Goal: Navigation & Orientation: Find specific page/section

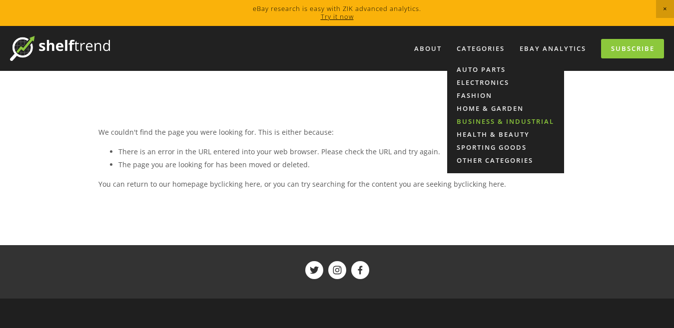
click at [486, 117] on link "Business & Industrial" at bounding box center [505, 121] width 117 height 13
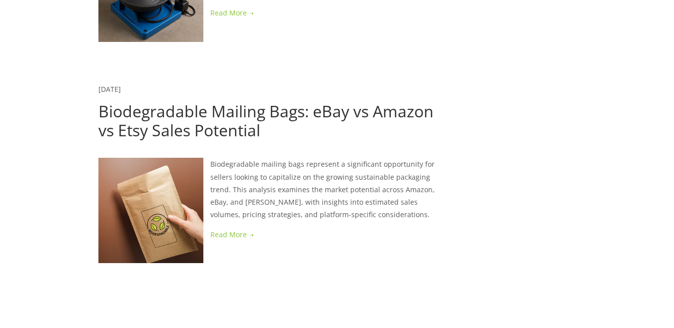
scroll to position [1599, 0]
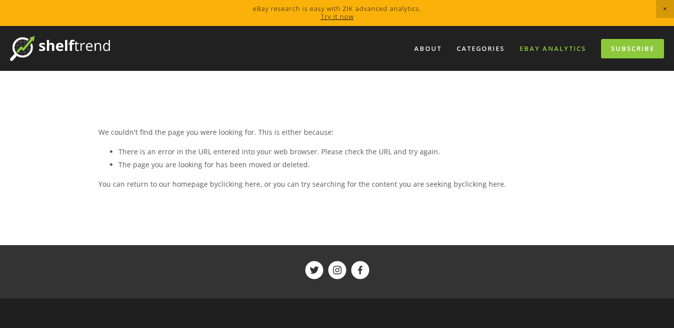
click at [548, 44] on link "eBay Analytics" at bounding box center [552, 48] width 79 height 16
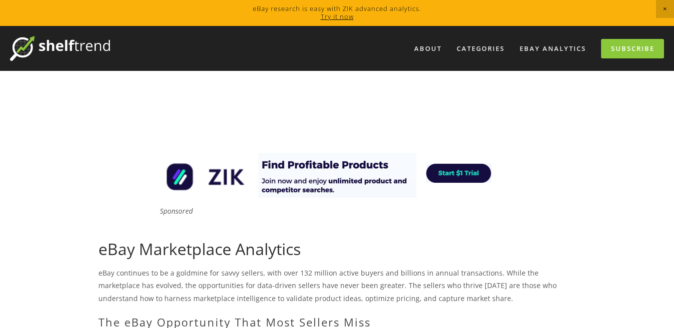
click at [662, 11] on span "Close Announcement" at bounding box center [665, 9] width 18 height 18
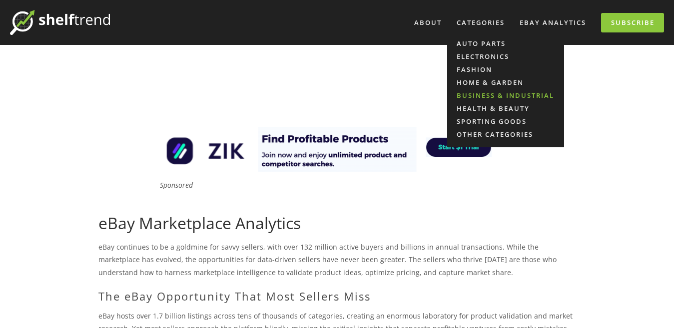
click at [497, 96] on link "Business & Industrial" at bounding box center [505, 95] width 117 height 13
